Goal: Navigation & Orientation: Understand site structure

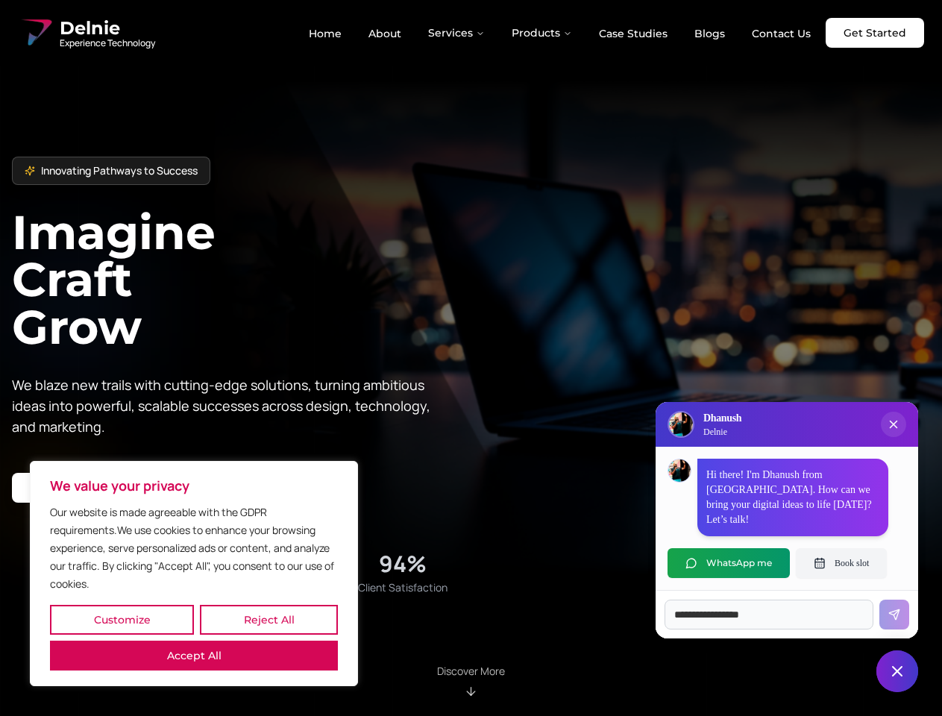
click at [122, 620] on button "Customize" at bounding box center [122, 620] width 144 height 30
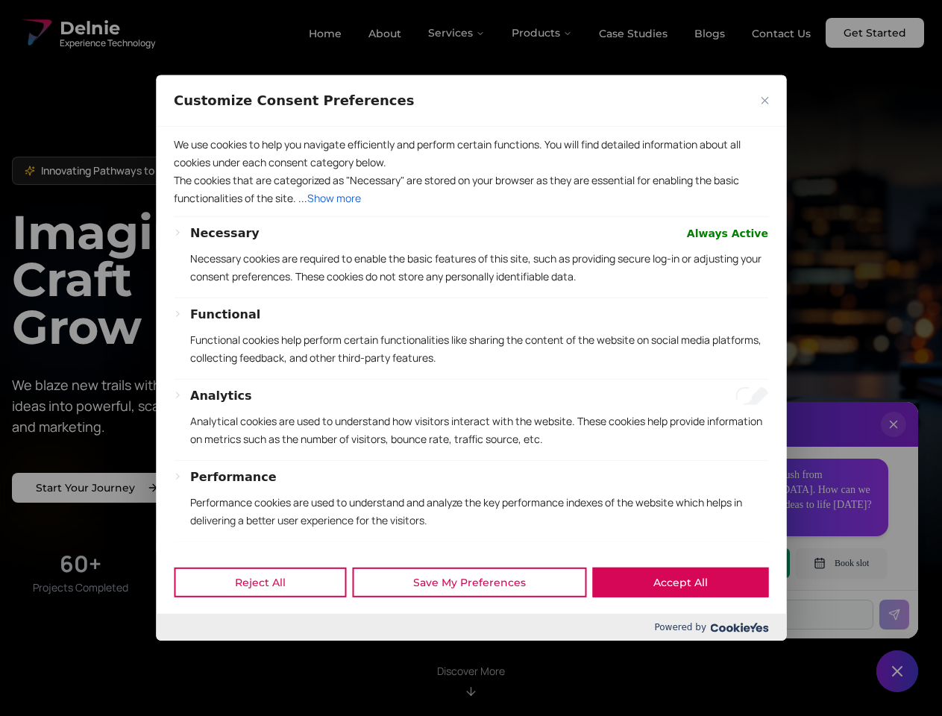
click at [269, 620] on div at bounding box center [471, 358] width 942 height 716
click at [194, 172] on p "We use cookies to help you navigate efficiently and perform certain functions. …" at bounding box center [471, 154] width 594 height 36
click at [471, 298] on div "Necessary Always Active Necessary cookies are required to enable the basic feat…" at bounding box center [479, 261] width 578 height 73
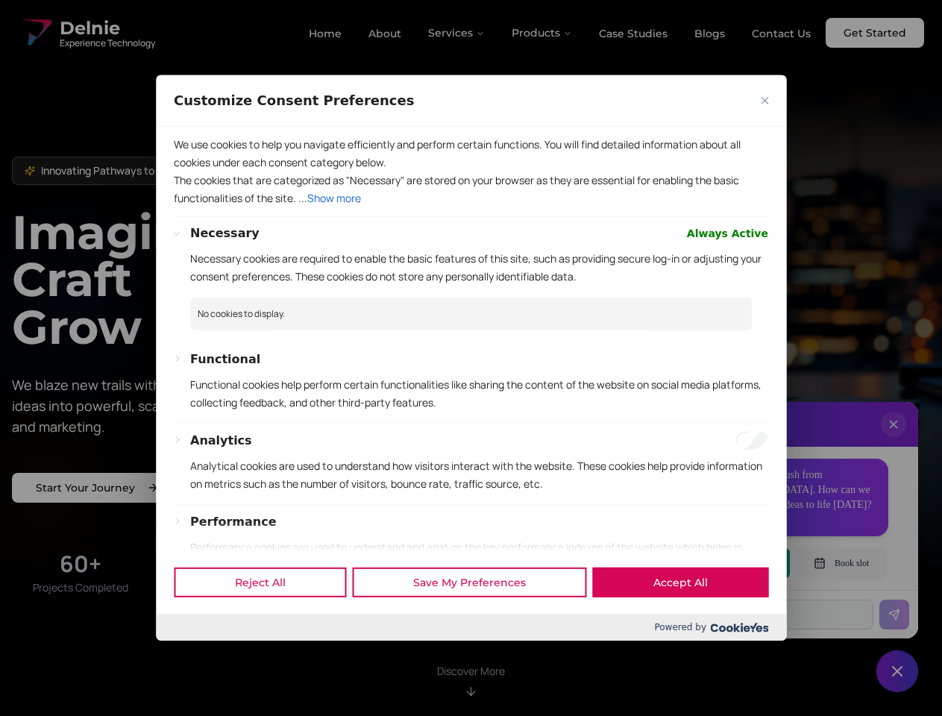
click at [457, 33] on div at bounding box center [471, 358] width 942 height 716
click at [542, 33] on div at bounding box center [471, 358] width 942 height 716
click at [894, 439] on div at bounding box center [471, 358] width 942 height 716
click at [729, 563] on div "Reject All Save My Preferences Accept All" at bounding box center [471, 581] width 630 height 63
click at [841, 563] on div at bounding box center [471, 358] width 942 height 716
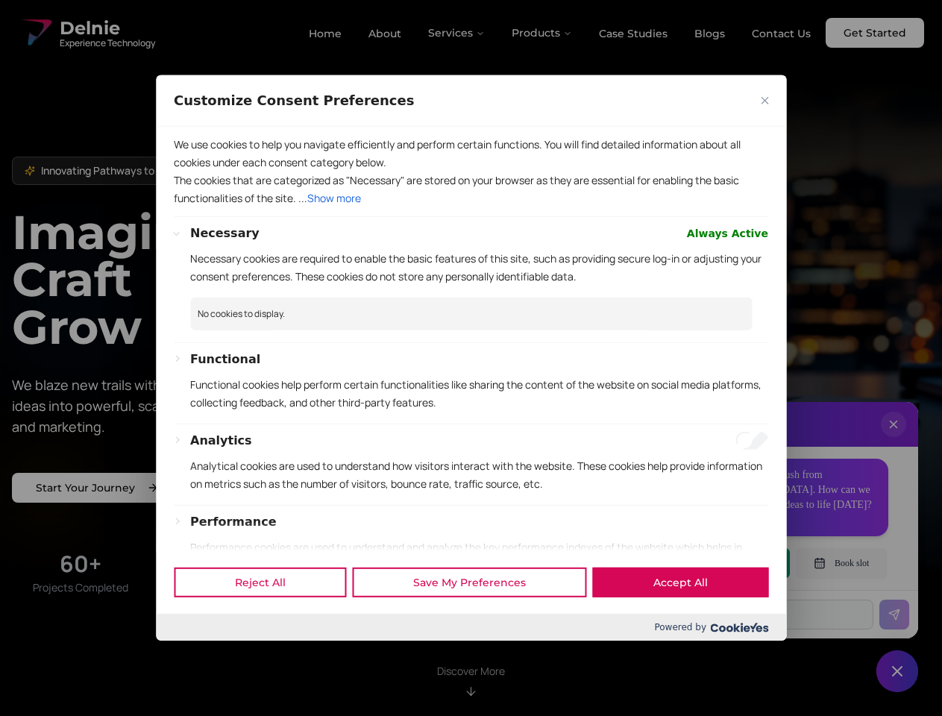
click at [897, 671] on div at bounding box center [471, 358] width 942 height 716
